Goal: Download file/media

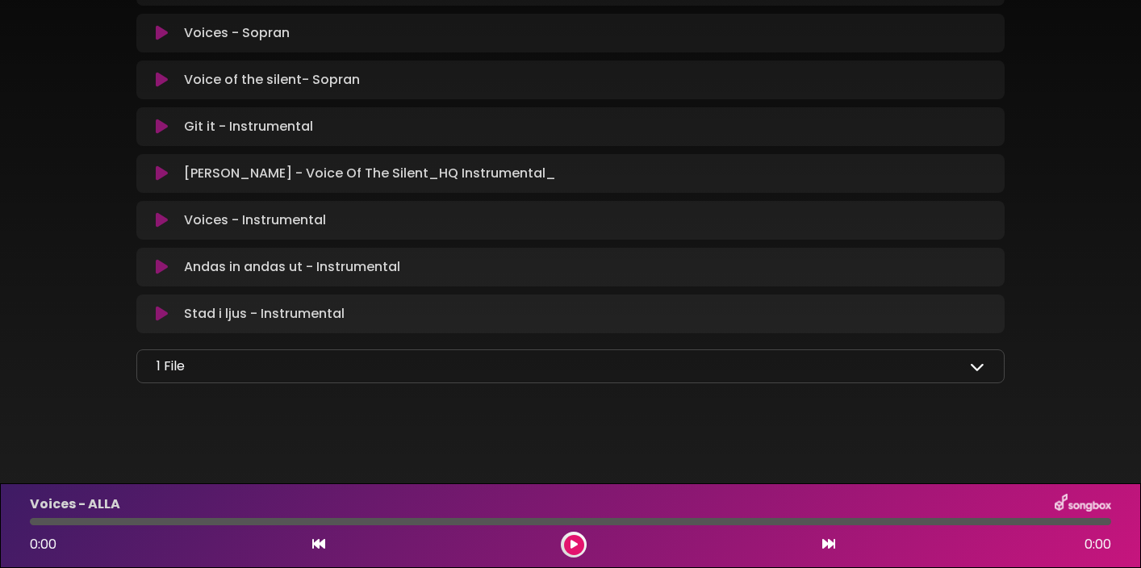
scroll to position [1123, 0]
click at [495, 368] on div "1 File" at bounding box center [570, 363] width 828 height 19
click at [977, 365] on icon at bounding box center [977, 364] width 15 height 15
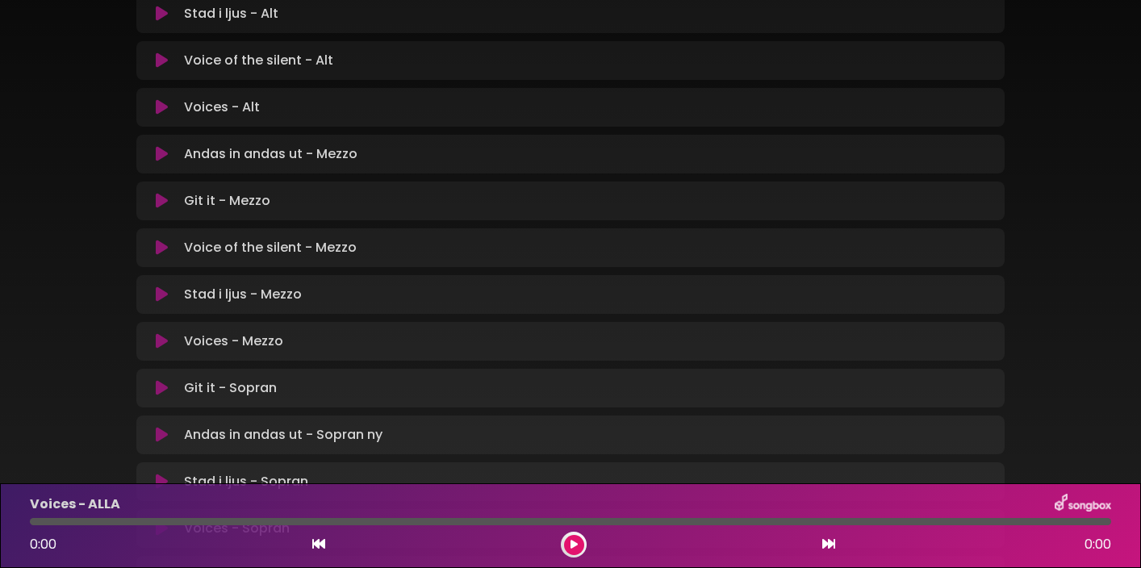
scroll to position [0, 0]
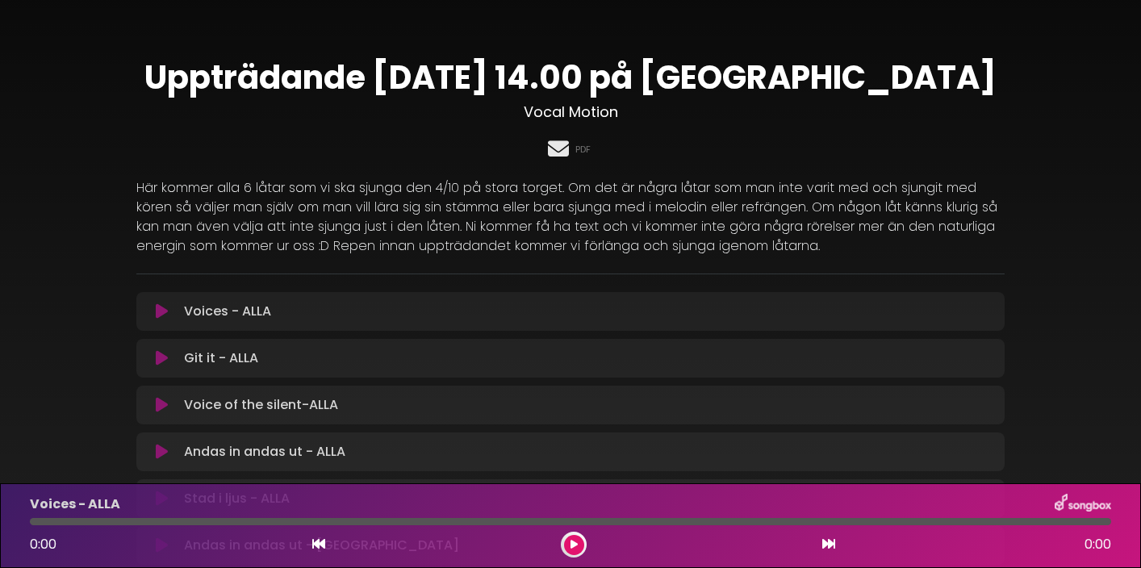
click at [562, 152] on icon at bounding box center [557, 148] width 27 height 21
click at [557, 152] on icon at bounding box center [557, 148] width 27 height 21
click at [164, 315] on icon at bounding box center [162, 311] width 12 height 16
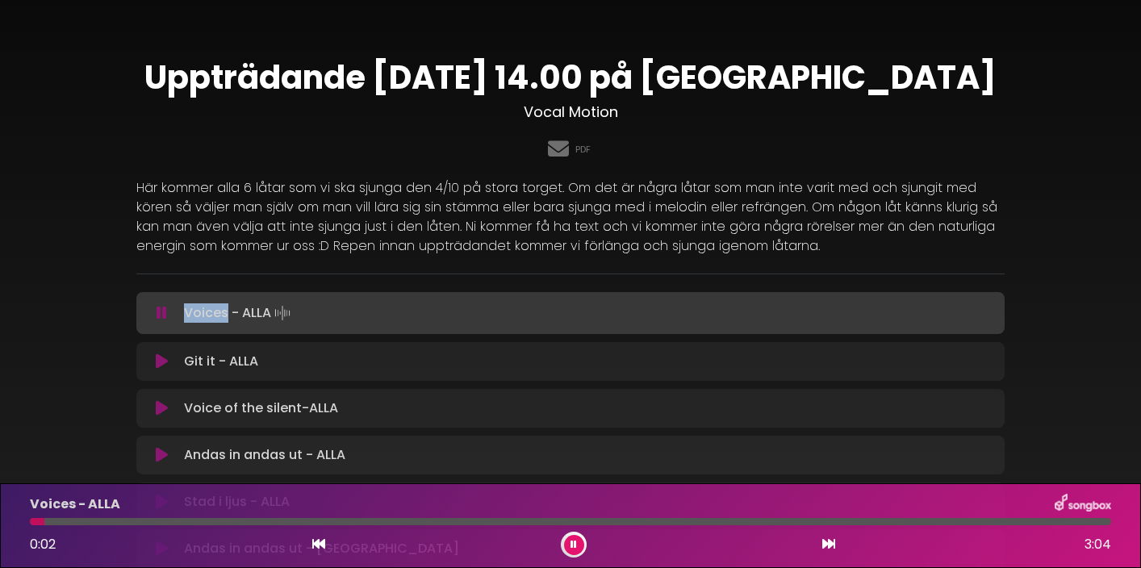
click at [157, 315] on icon at bounding box center [161, 313] width 10 height 16
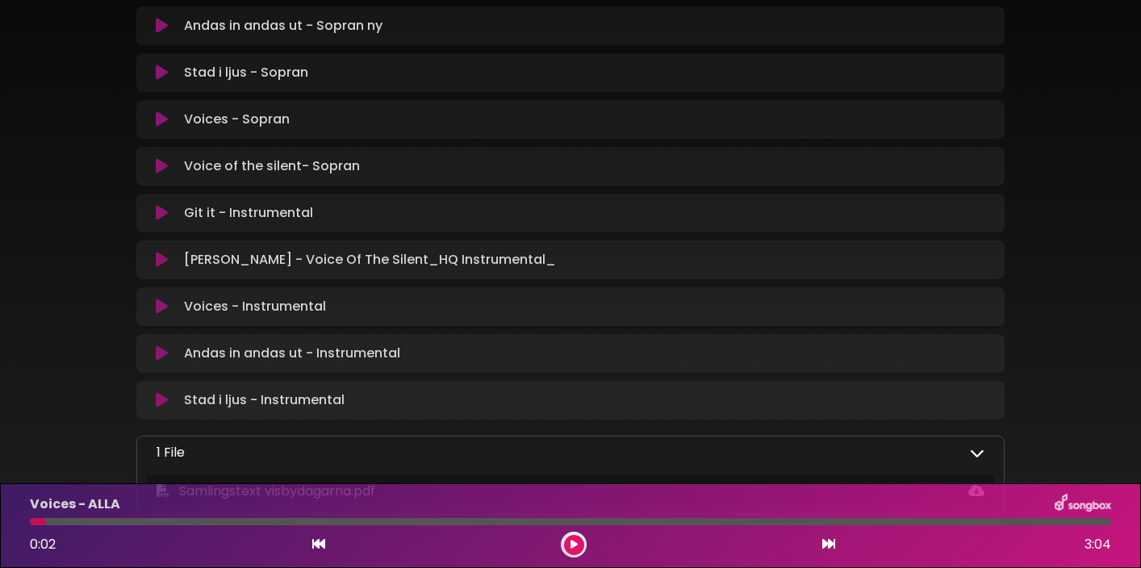
scroll to position [1168, 0]
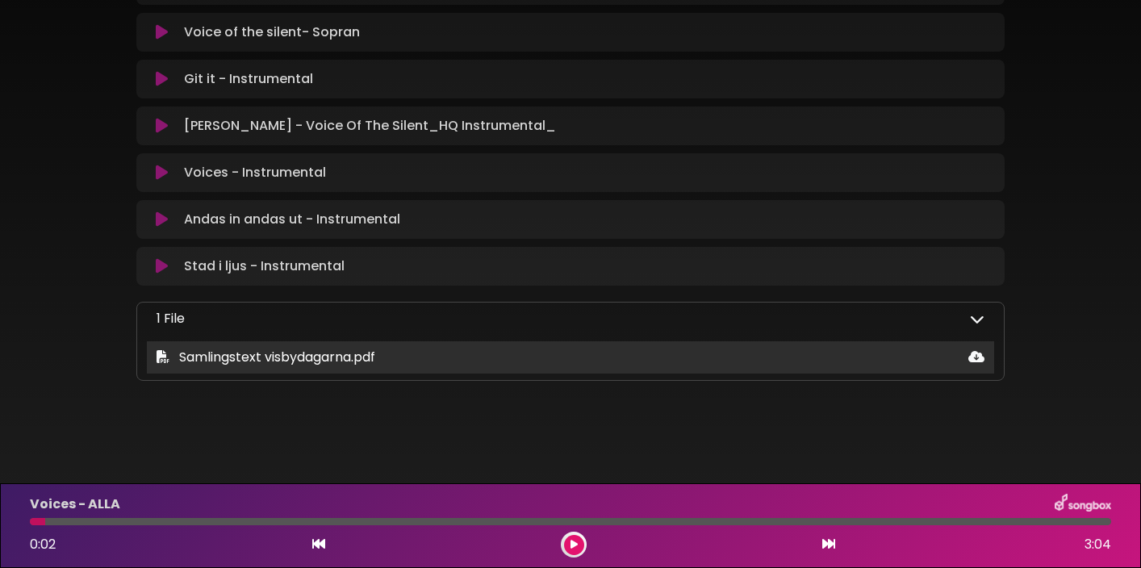
click at [974, 357] on icon at bounding box center [976, 356] width 16 height 13
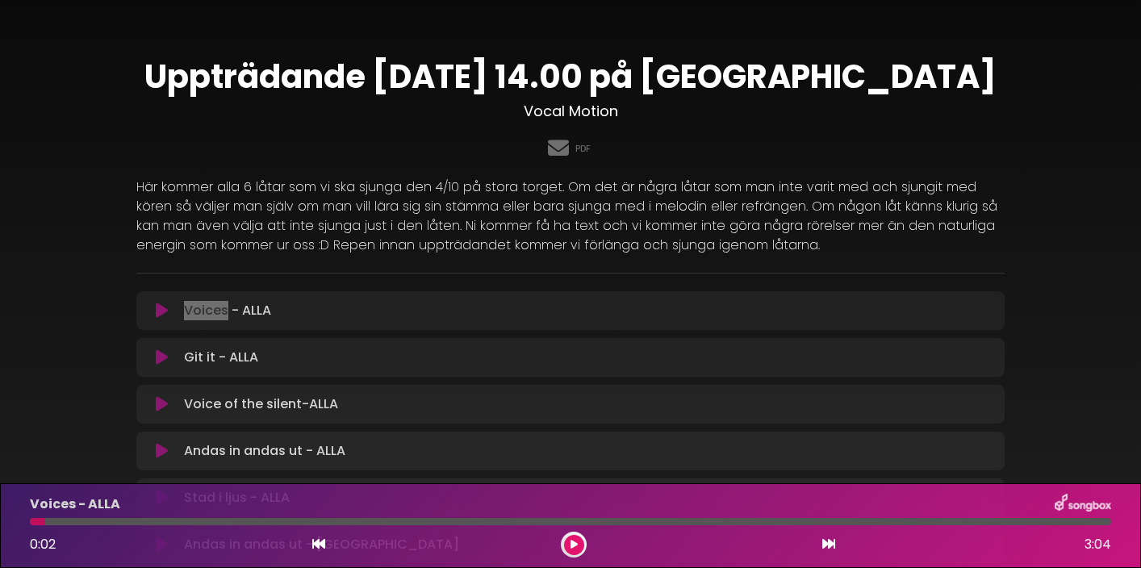
scroll to position [0, 0]
click at [572, 149] on div "PDF" at bounding box center [570, 149] width 868 height 31
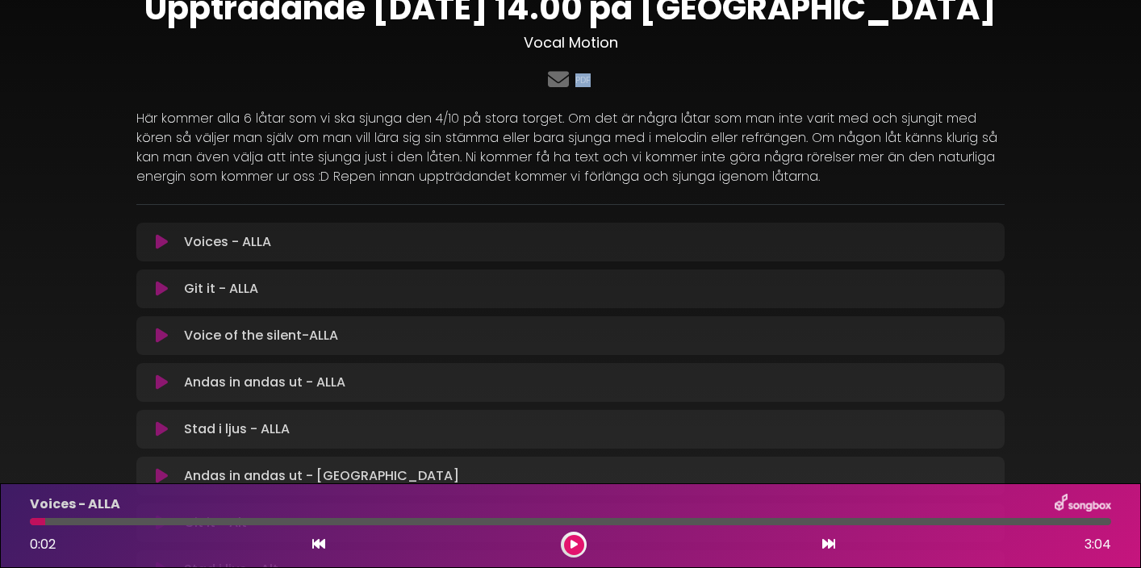
scroll to position [71, 0]
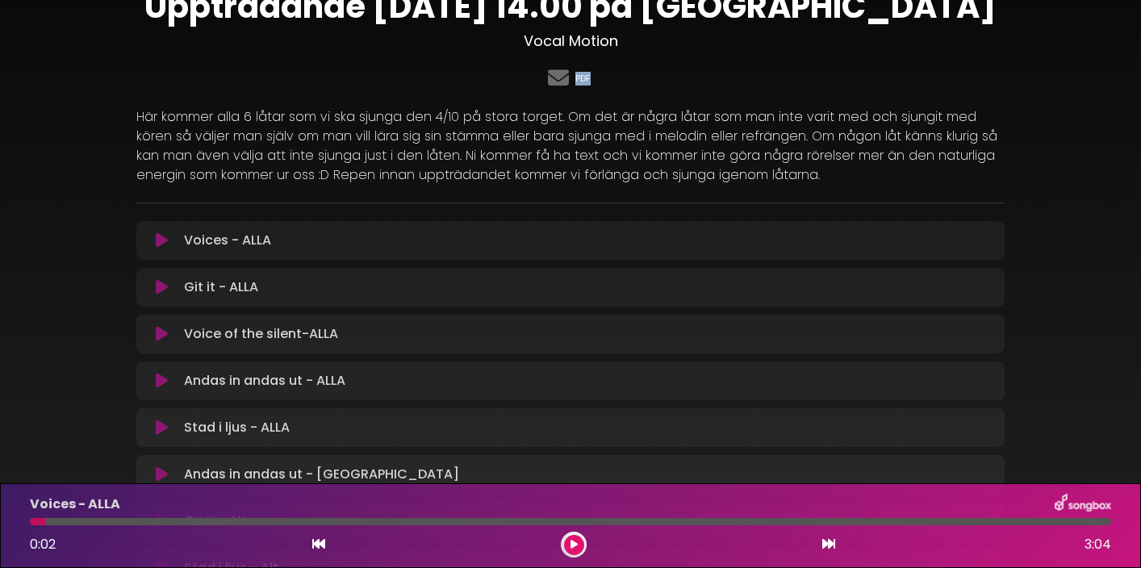
click at [584, 81] on link "PDF" at bounding box center [582, 79] width 15 height 14
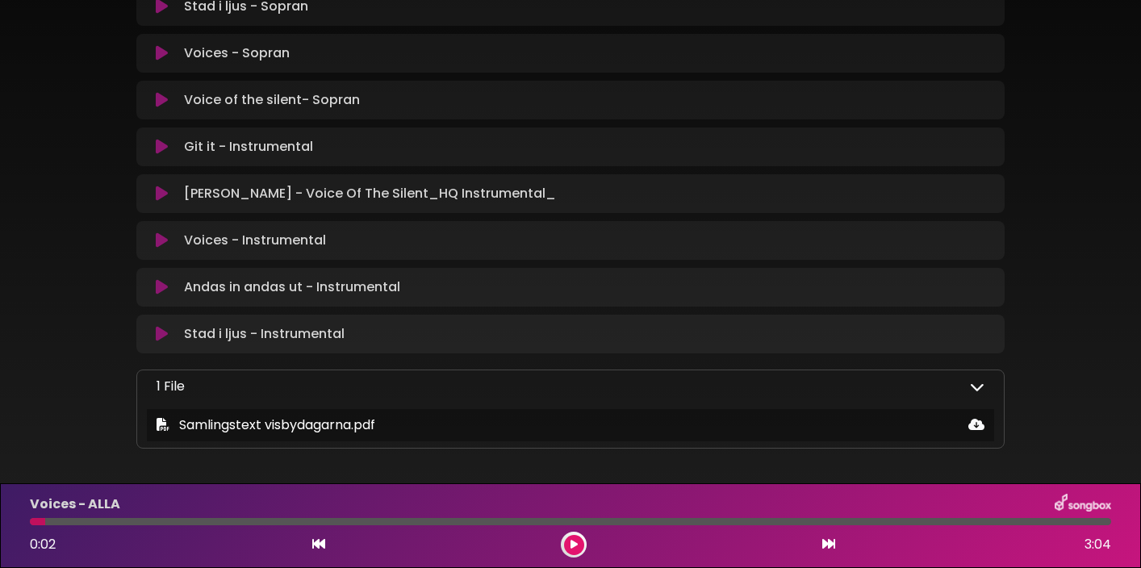
scroll to position [1168, 0]
